Goal: Information Seeking & Learning: Learn about a topic

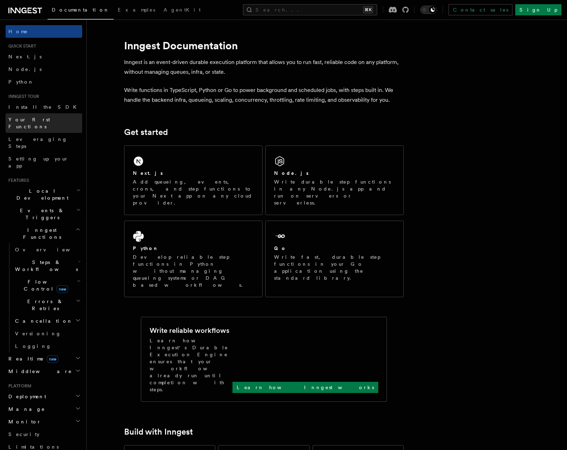
click at [56, 115] on link "Your first Functions" at bounding box center [44, 123] width 77 height 20
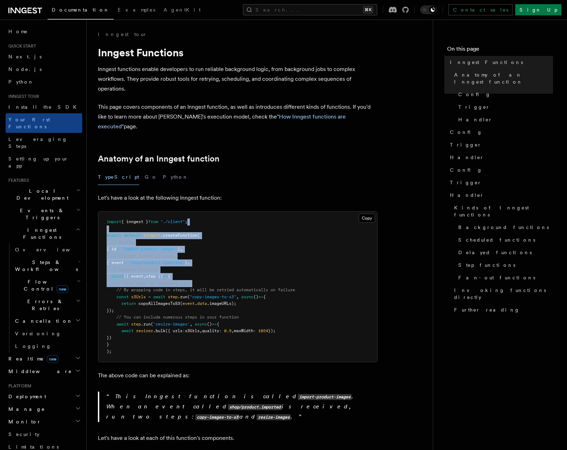
drag, startPoint x: 220, startPoint y: 215, endPoint x: 225, endPoint y: 271, distance: 55.4
click at [224, 270] on pre "import { inngest } from "./client" ; export default inngest .createFunction ( /…" at bounding box center [237, 287] width 279 height 150
click at [225, 271] on pre "import { inngest } from "./client" ; export default inngest .createFunction ( /…" at bounding box center [237, 287] width 279 height 150
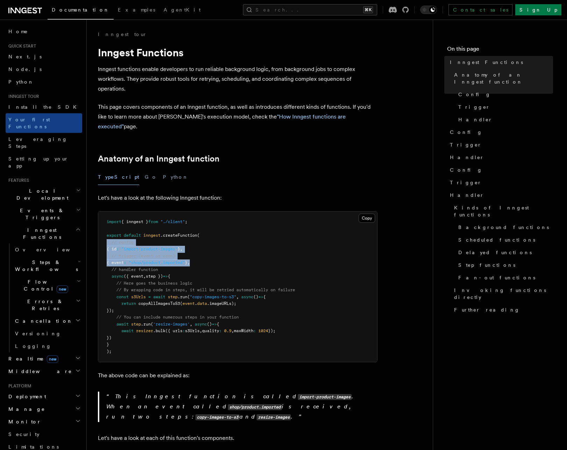
drag, startPoint x: 212, startPoint y: 254, endPoint x: 88, endPoint y: 235, distance: 125.2
click at [140, 249] on pre "import { inngest } from "./client" ; export default inngest .createFunction ( /…" at bounding box center [237, 287] width 279 height 150
drag, startPoint x: 152, startPoint y: 266, endPoint x: 117, endPoint y: 263, distance: 34.8
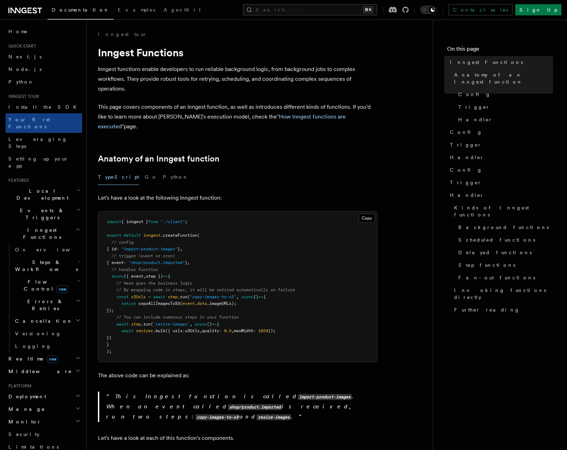
click at [161, 263] on pre "import { inngest } from "./client" ; export default inngest .createFunction ( /…" at bounding box center [237, 287] width 279 height 150
drag, startPoint x: 152, startPoint y: 247, endPoint x: 133, endPoint y: 259, distance: 22.8
click at [101, 247] on pre "import { inngest } from "./client" ; export default inngest .createFunction ( /…" at bounding box center [237, 287] width 279 height 150
drag, startPoint x: 152, startPoint y: 270, endPoint x: 165, endPoint y: 328, distance: 58.8
click at [152, 271] on pre "import { inngest } from "./client" ; export default inngest .createFunction ( /…" at bounding box center [237, 287] width 279 height 150
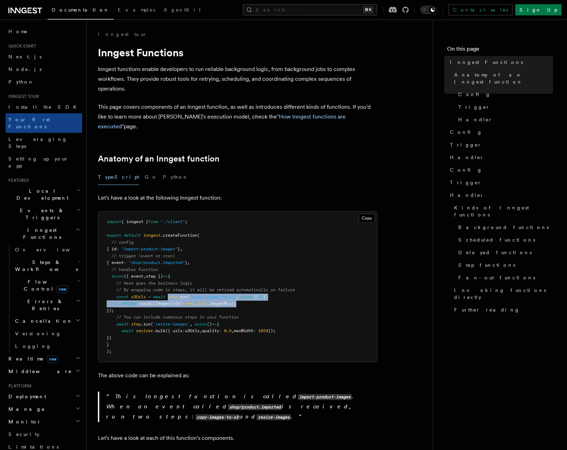
drag, startPoint x: 283, startPoint y: 292, endPoint x: 293, endPoint y: 292, distance: 10.5
click at [293, 292] on pre "import { inngest } from "./client" ; export default inngest .createFunction ( /…" at bounding box center [237, 287] width 279 height 150
drag, startPoint x: 289, startPoint y: 278, endPoint x: 294, endPoint y: 308, distance: 30.2
click at [294, 308] on pre "import { inngest } from "./client" ; export default inngest .createFunction ( /…" at bounding box center [237, 287] width 279 height 150
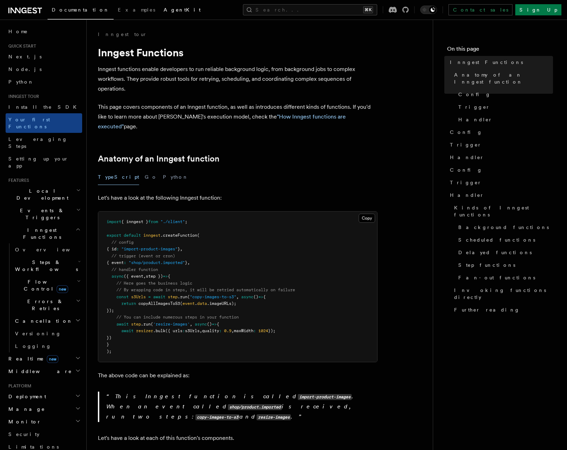
click at [159, 5] on link "AgentKit" at bounding box center [181, 10] width 45 height 17
